Goal: Obtain resource: Obtain resource

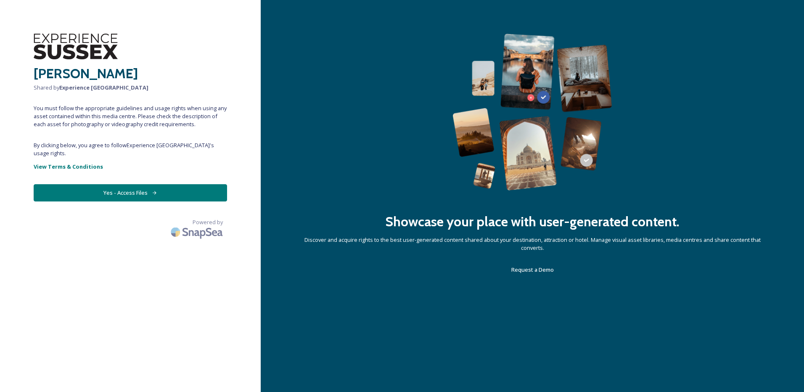
click at [157, 185] on button "Yes - Access Files" at bounding box center [130, 192] width 193 height 17
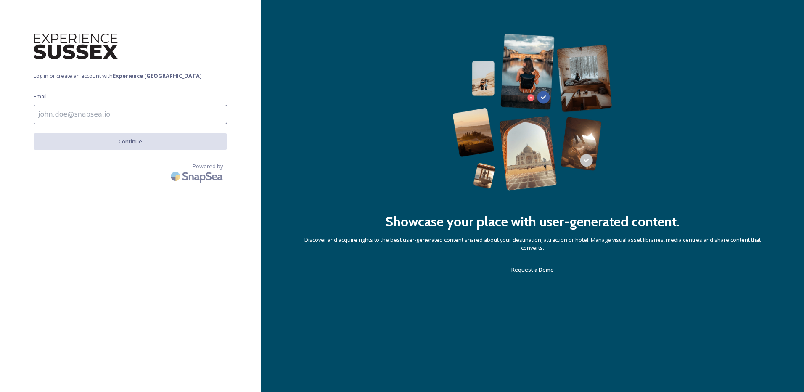
click at [100, 117] on input at bounding box center [130, 114] width 193 height 19
type input "[PERSON_NAME][EMAIL_ADDRESS][PERSON_NAME][DOMAIN_NAME]"
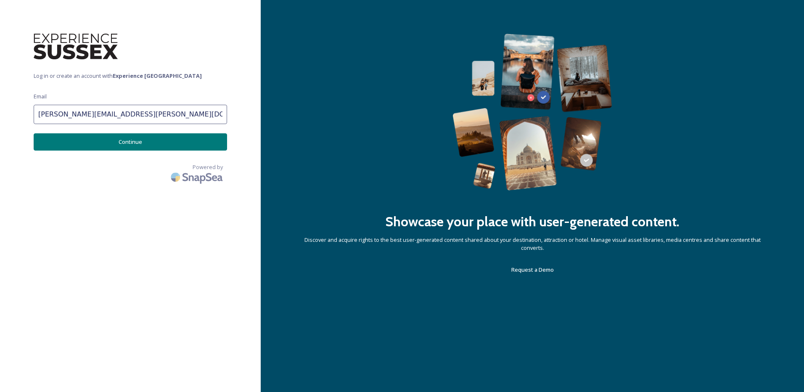
click at [127, 145] on button "Continue" at bounding box center [130, 141] width 193 height 17
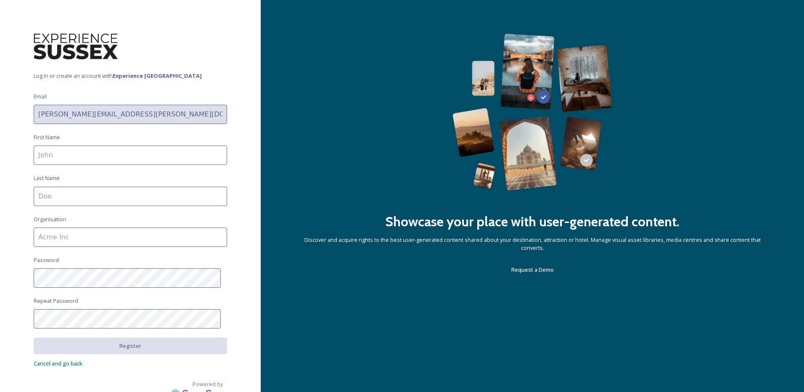
click at [102, 156] on input at bounding box center [130, 154] width 193 height 19
type input "[PERSON_NAME]"
type input "More"
type input "[PERSON_NAME] Wildland Safaris"
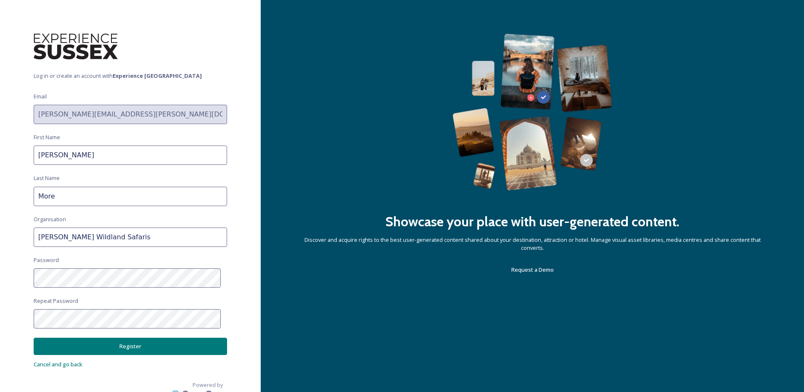
click at [113, 345] on button "Register" at bounding box center [130, 346] width 193 height 17
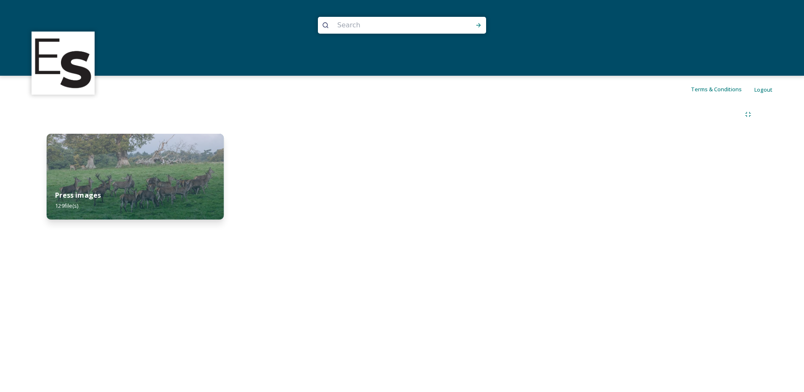
click at [125, 195] on div "Press images 129 file(s)" at bounding box center [135, 200] width 177 height 38
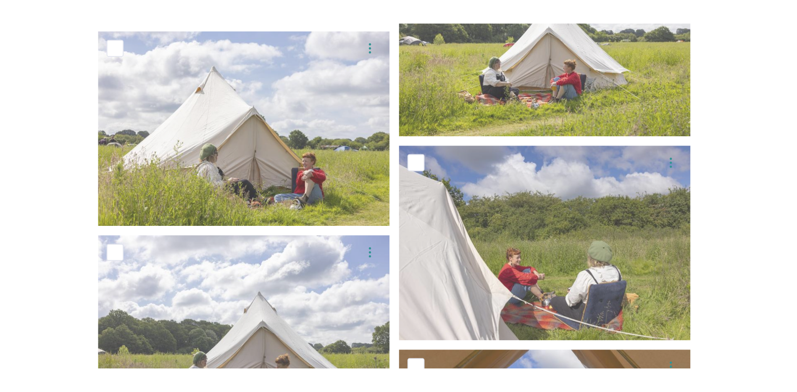
scroll to position [990, 0]
